Goal: Task Accomplishment & Management: Manage account settings

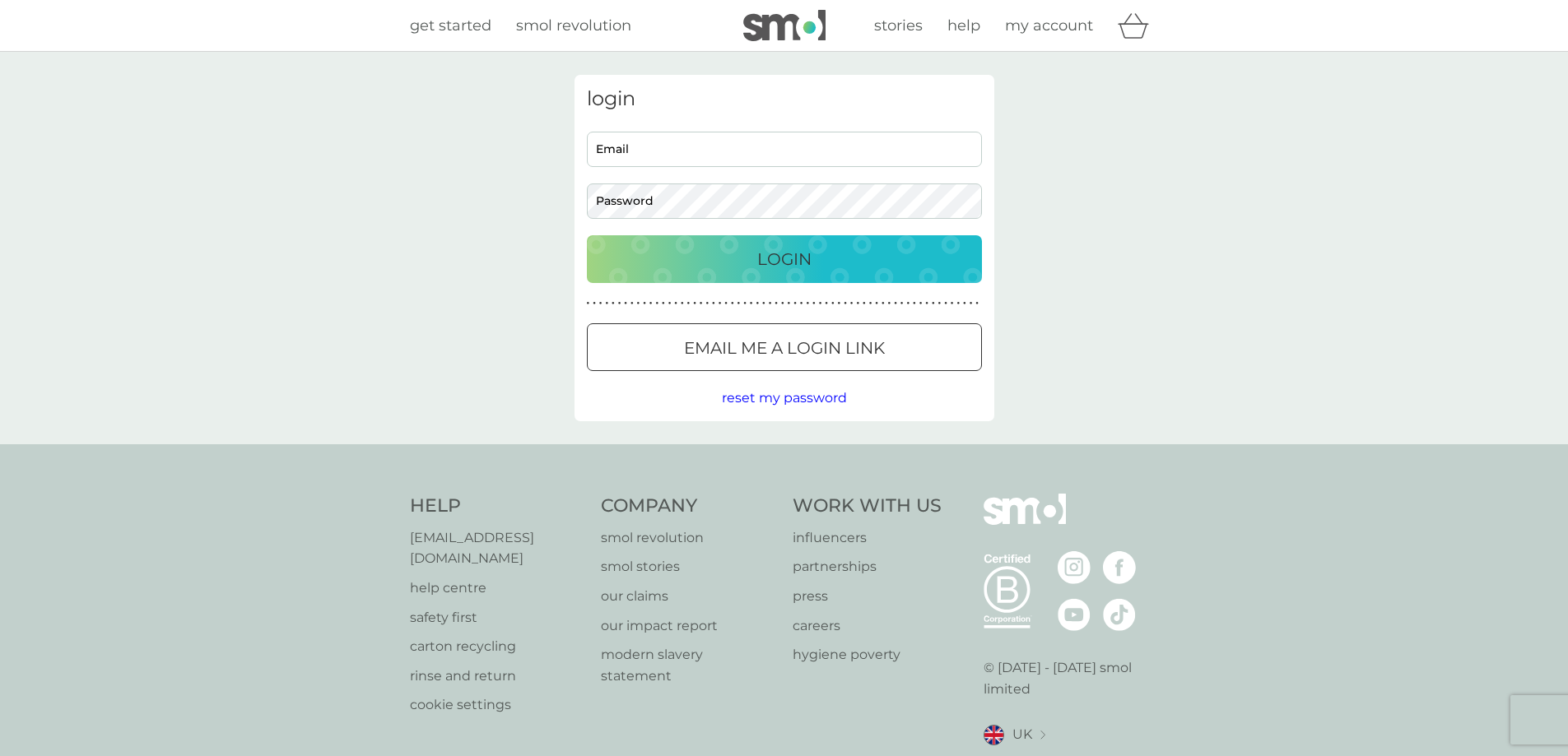
type input "jandricdora@gmail.com"
click at [707, 243] on button "Login" at bounding box center [784, 259] width 395 height 48
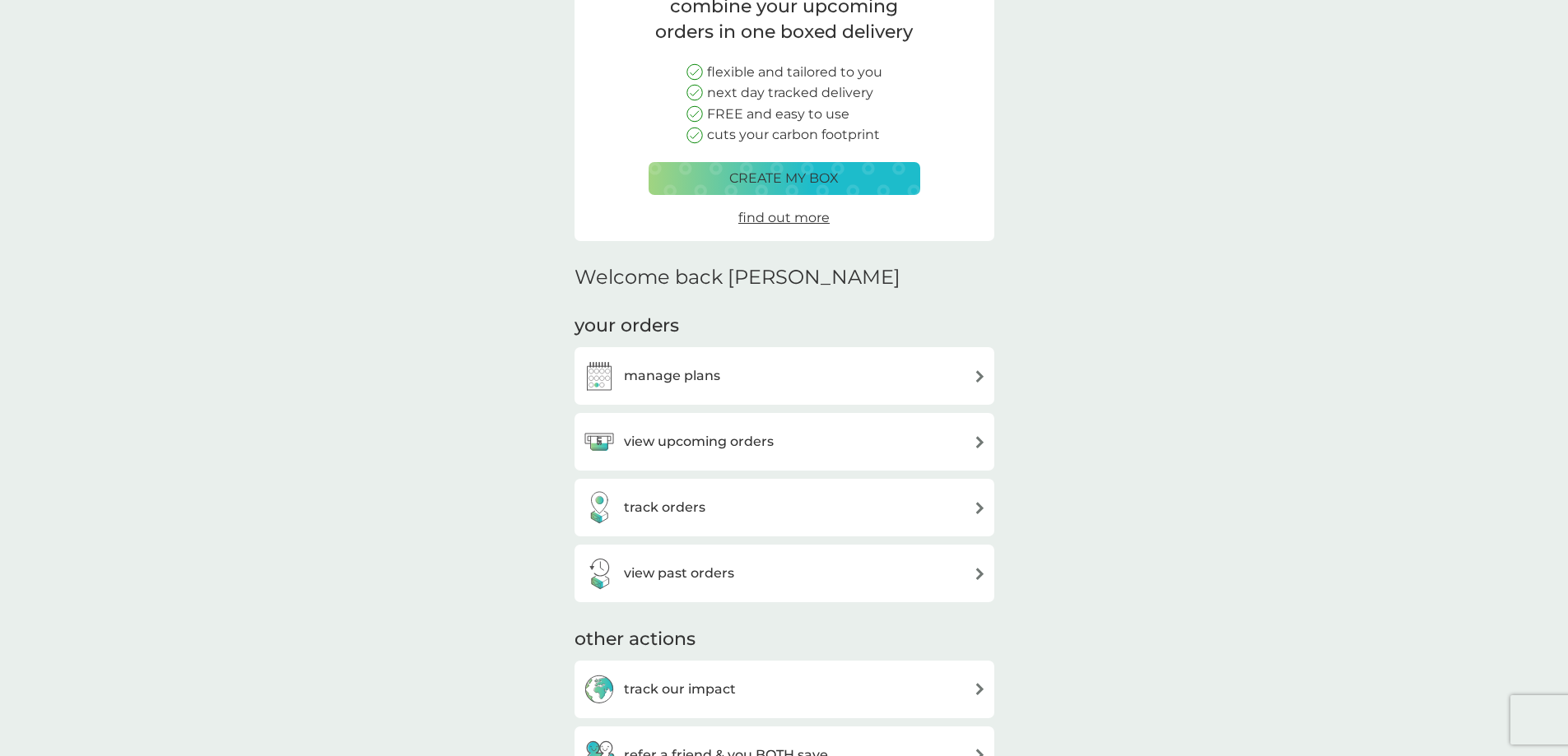
scroll to position [165, 0]
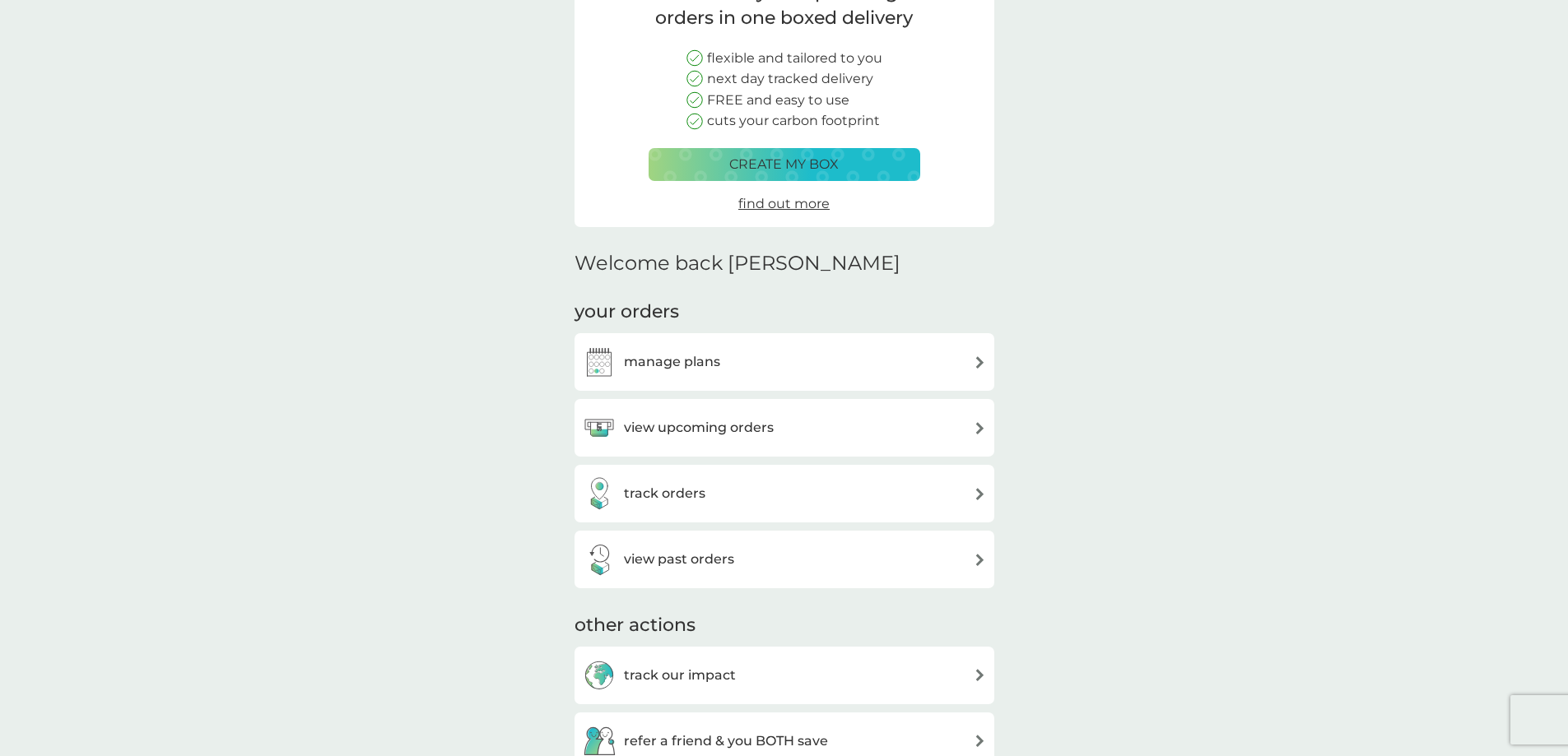
click at [768, 360] on div "manage plans" at bounding box center [784, 362] width 403 height 33
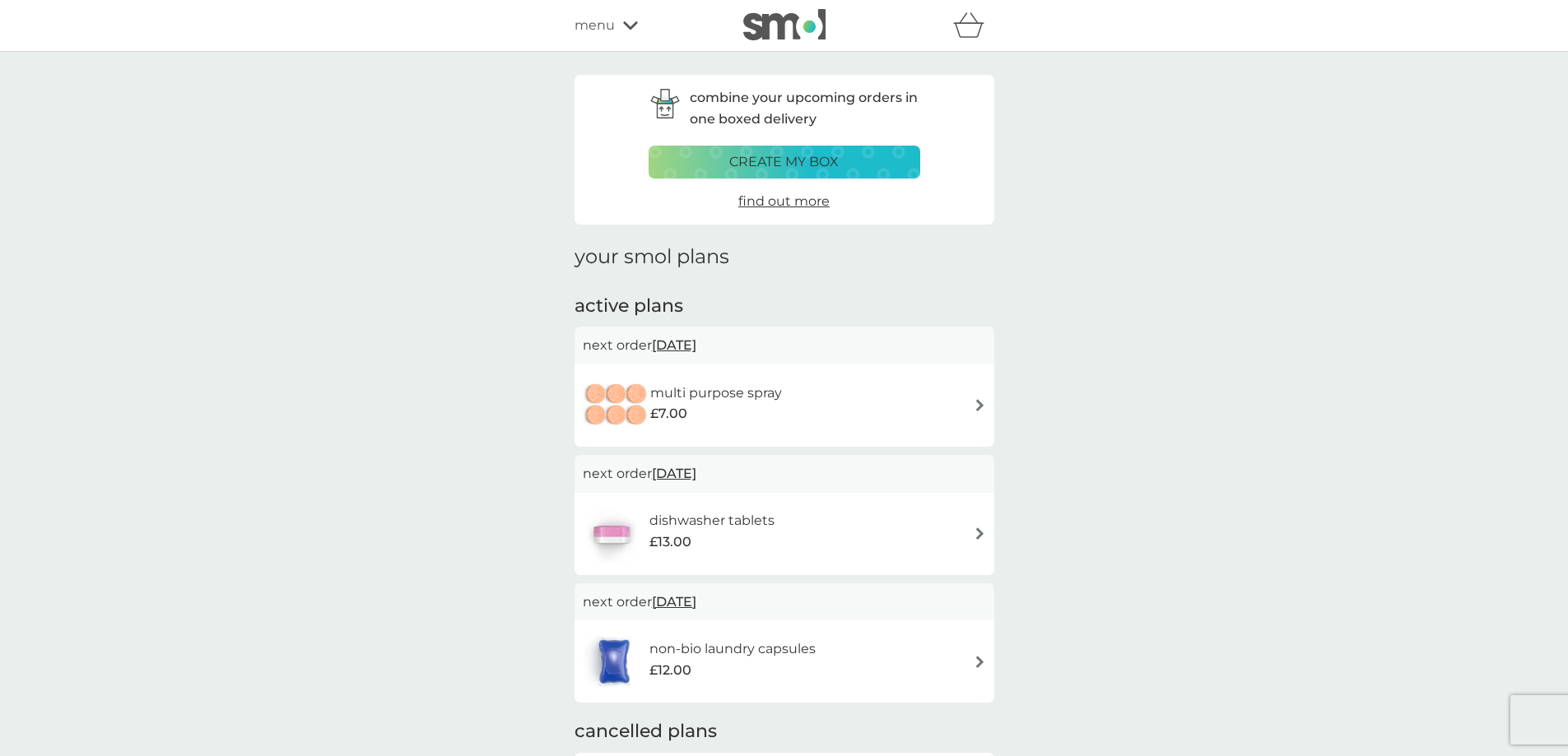
click at [878, 646] on div "non-bio laundry capsules £12.00" at bounding box center [784, 661] width 403 height 57
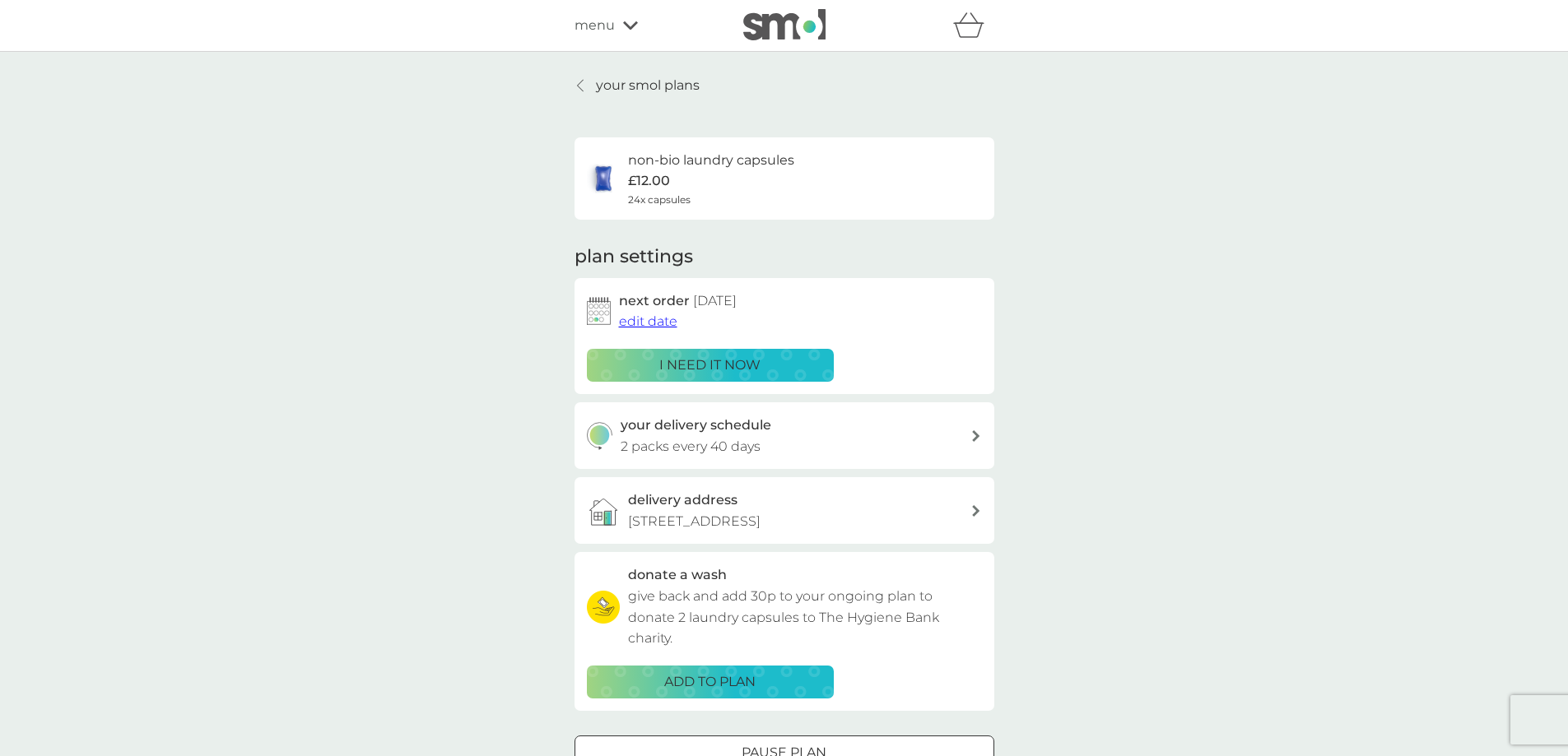
click at [656, 318] on span "edit date" at bounding box center [648, 321] width 58 height 15
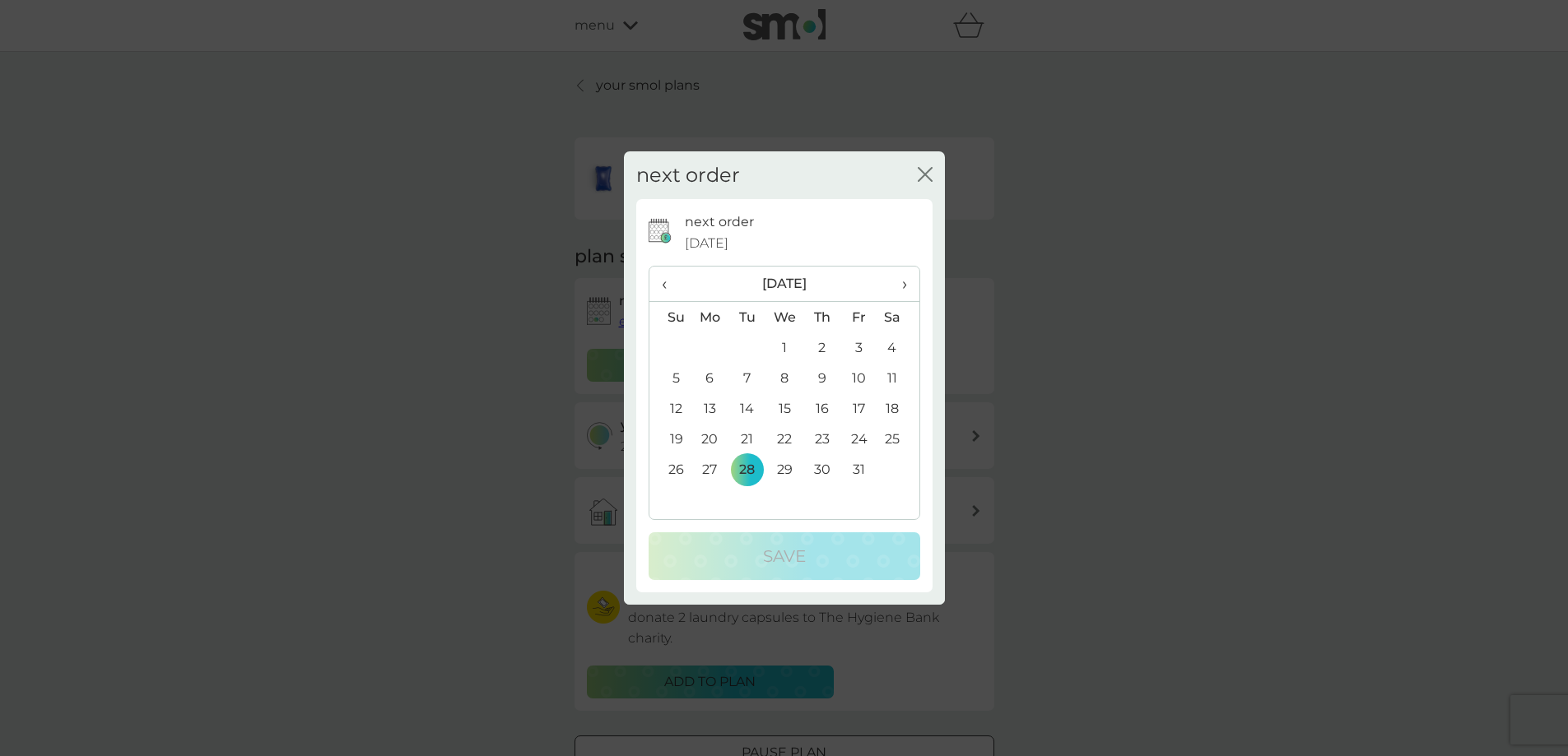
click at [668, 283] on span "‹" at bounding box center [671, 284] width 17 height 34
click at [710, 438] on td "22" at bounding box center [711, 439] width 38 height 30
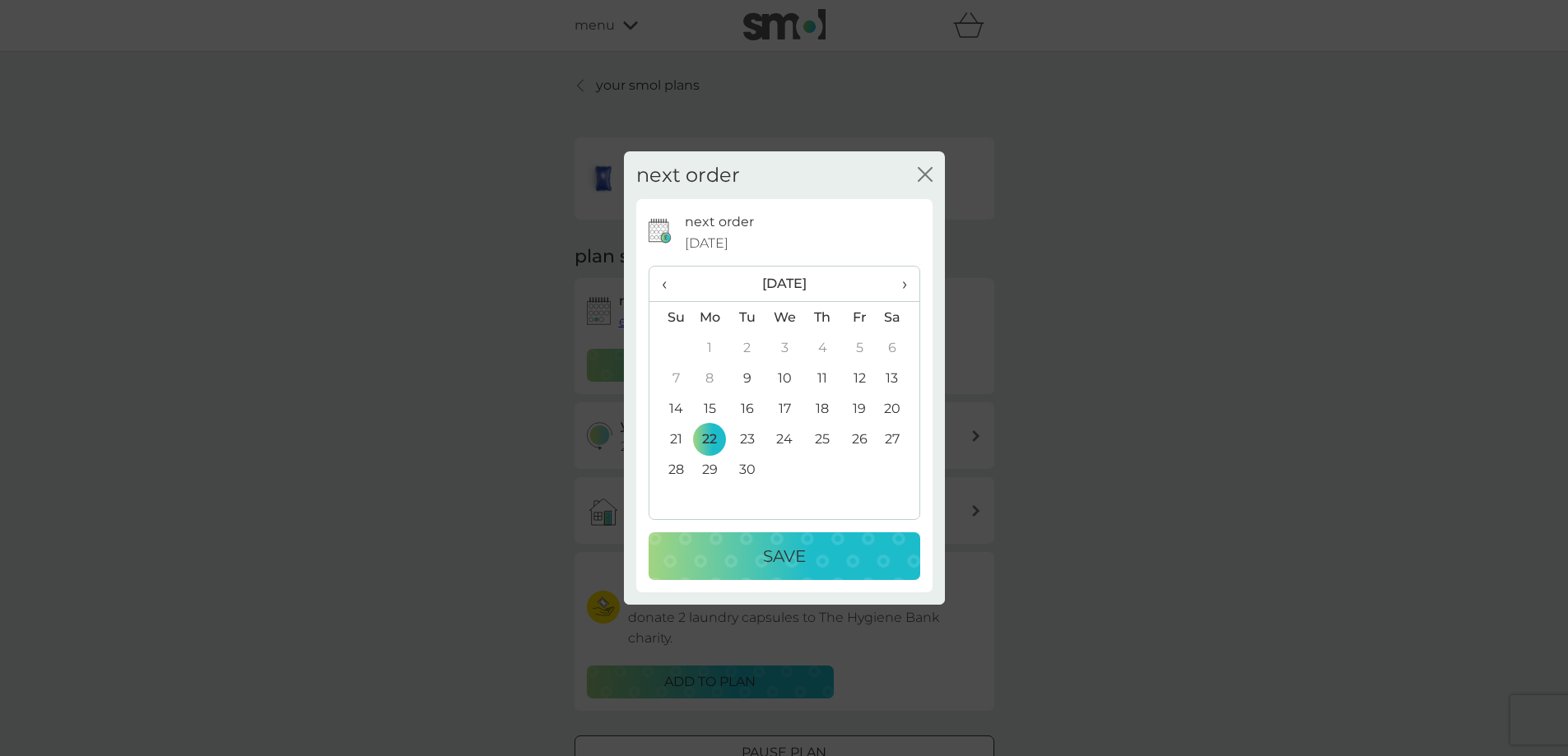
click at [780, 550] on p "Save" at bounding box center [784, 556] width 43 height 27
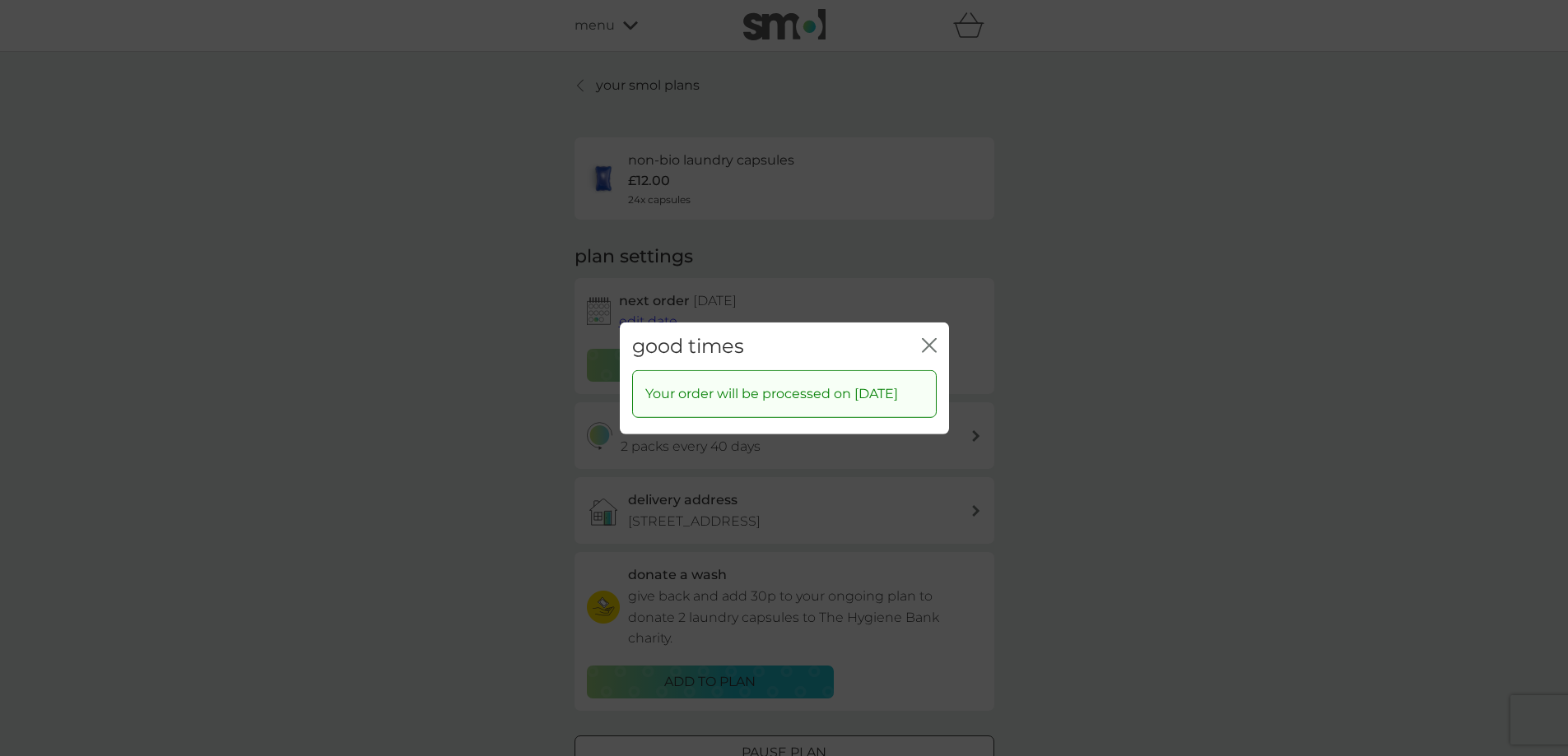
click at [927, 337] on icon "close" at bounding box center [930, 345] width 15 height 15
